Goal: Find specific page/section: Find specific page/section

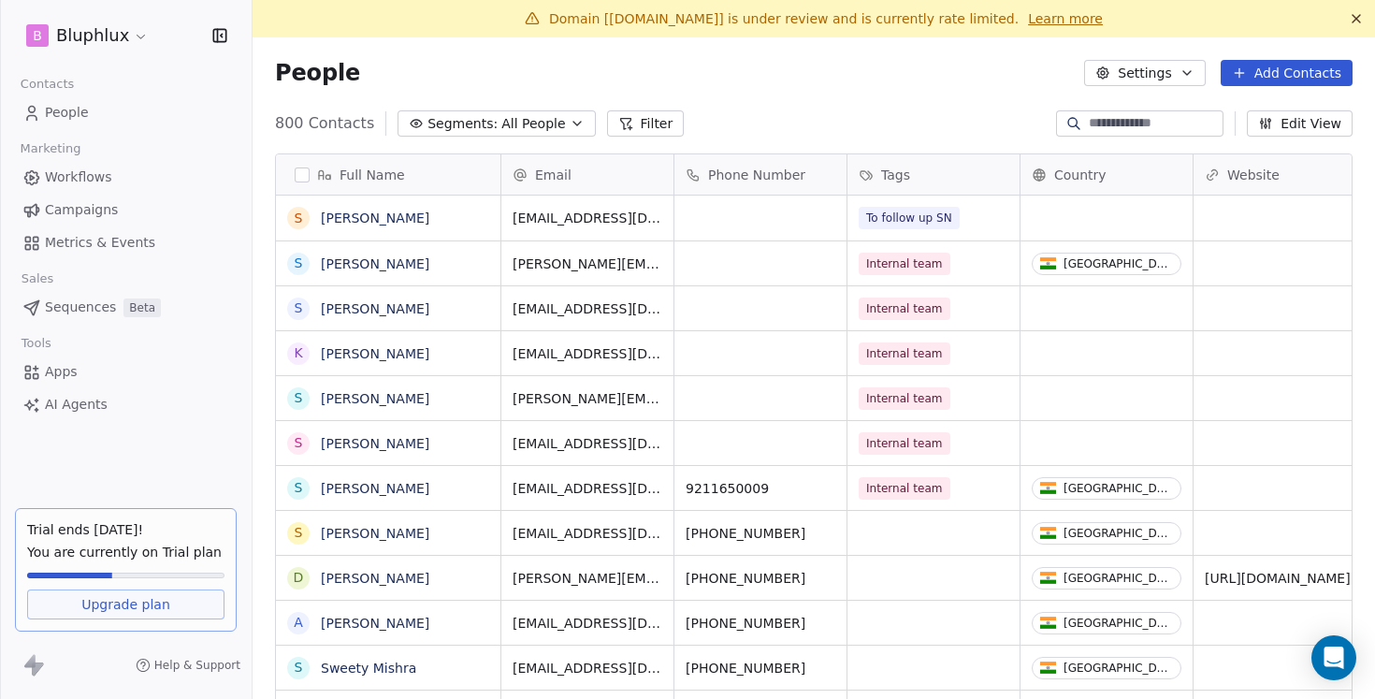
scroll to position [614, 1122]
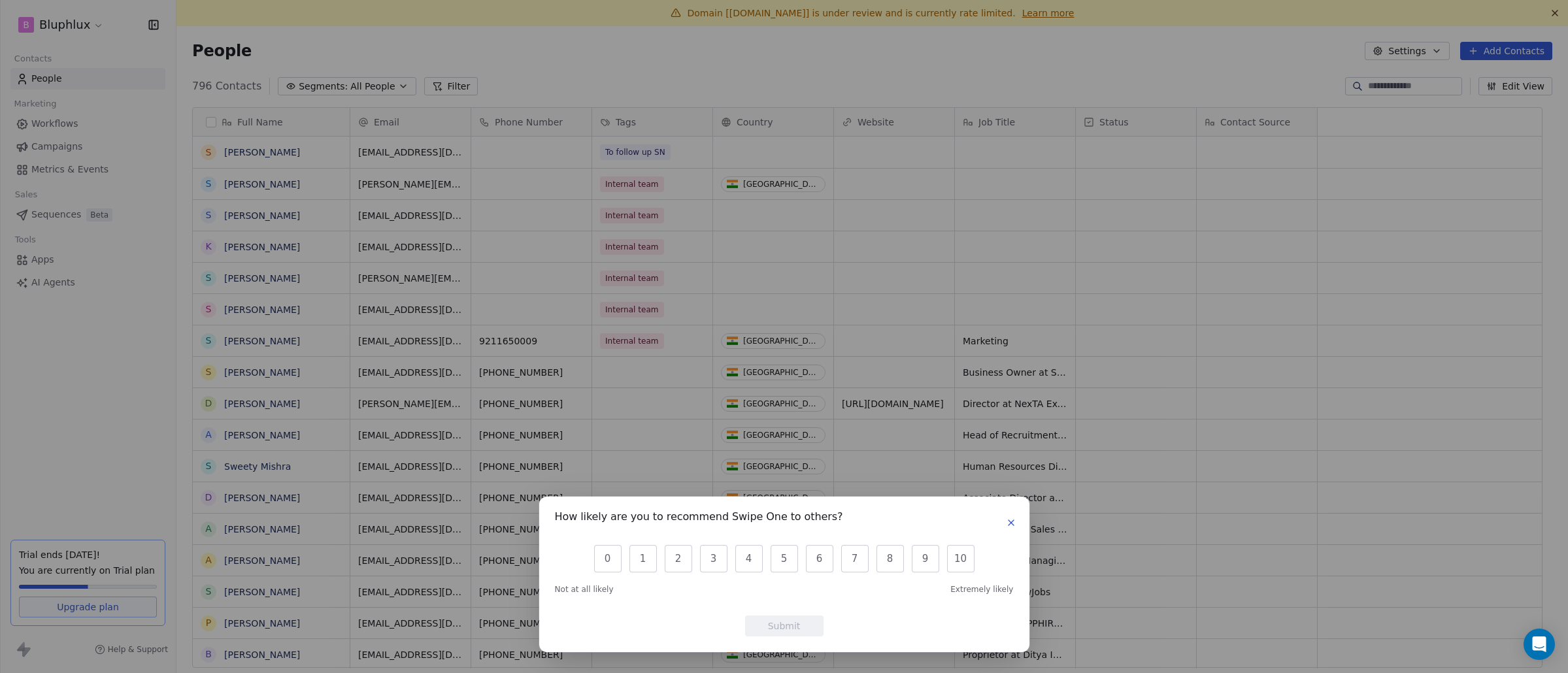
scroll to position [583, 1372]
click at [960, 488] on icon "button" at bounding box center [1010, 523] width 10 height 10
